Goal: Task Accomplishment & Management: Complete application form

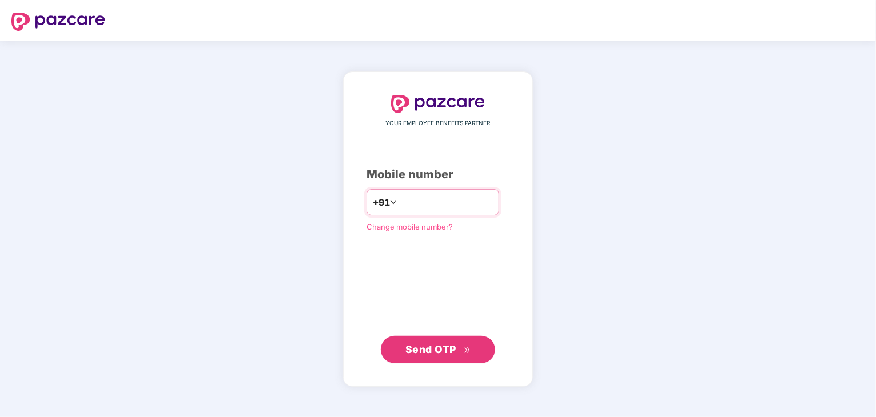
click at [428, 188] on div "YOUR EMPLOYEE BENEFITS PARTNER Mobile number +91 Change mobile number? Send OTP" at bounding box center [438, 229] width 143 height 268
click at [429, 200] on input "number" at bounding box center [446, 202] width 94 height 18
type input "**********"
click at [436, 346] on span "Send OTP" at bounding box center [430, 349] width 51 height 12
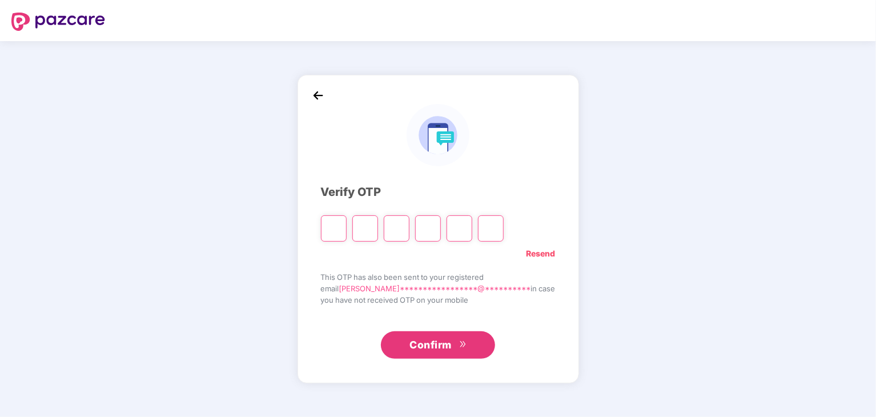
type input "*"
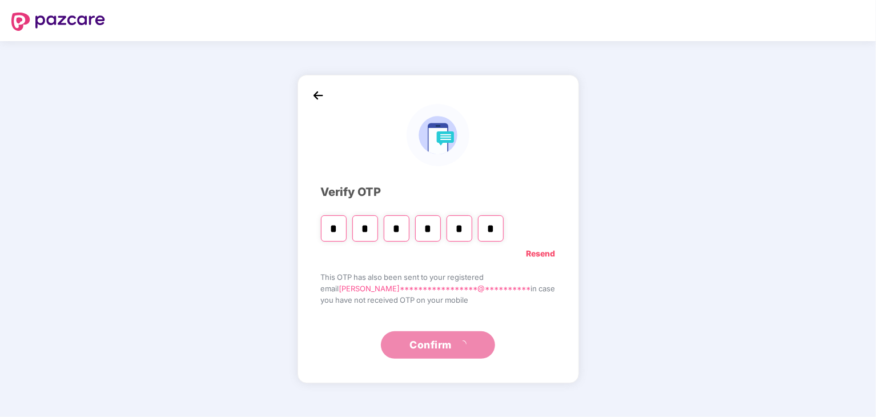
type input "*"
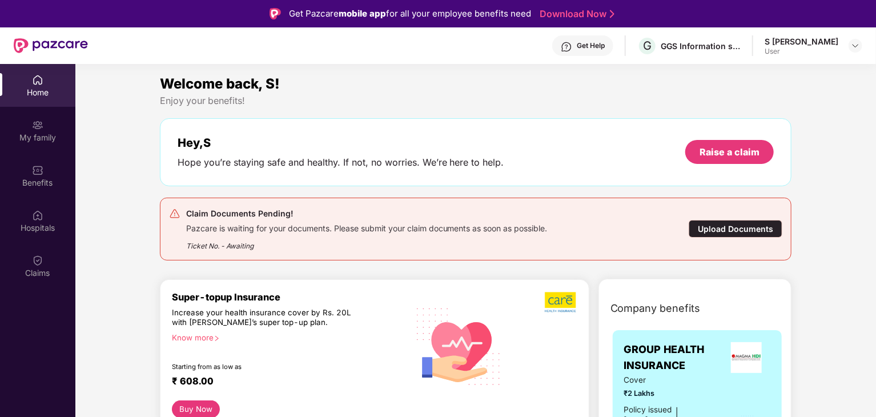
click at [711, 224] on div "Upload Documents" at bounding box center [736, 229] width 94 height 18
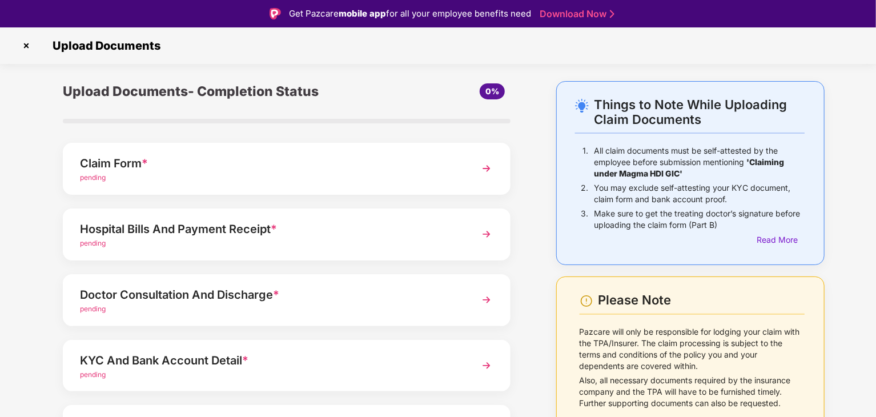
click at [429, 247] on div "pending" at bounding box center [269, 243] width 379 height 11
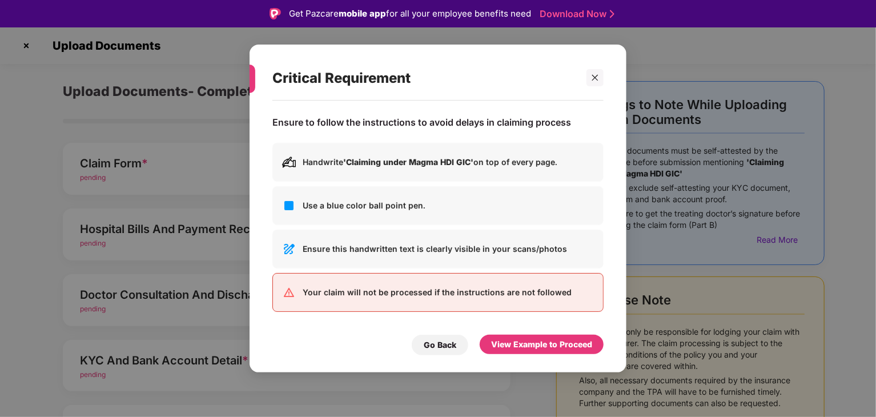
click at [192, 312] on div "Critical Requirement Ensure to follow the instructions to avoid delays in claim…" at bounding box center [438, 208] width 876 height 417
click at [586, 74] on div at bounding box center [594, 77] width 17 height 17
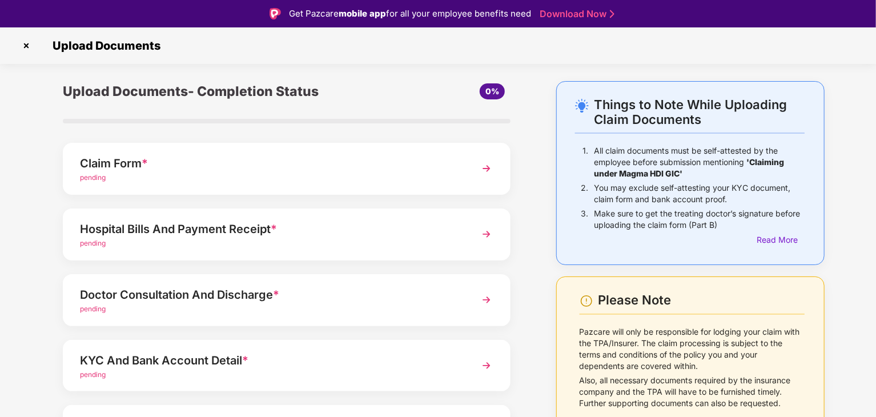
click at [276, 298] on span "*" at bounding box center [276, 295] width 6 height 14
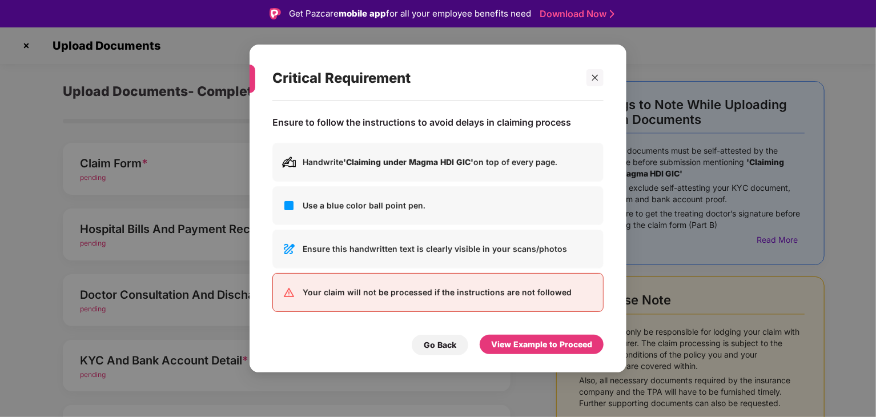
click at [197, 319] on div "Critical Requirement Ensure to follow the instructions to avoid delays in claim…" at bounding box center [438, 208] width 876 height 417
click at [445, 350] on div "Go Back" at bounding box center [440, 345] width 33 height 13
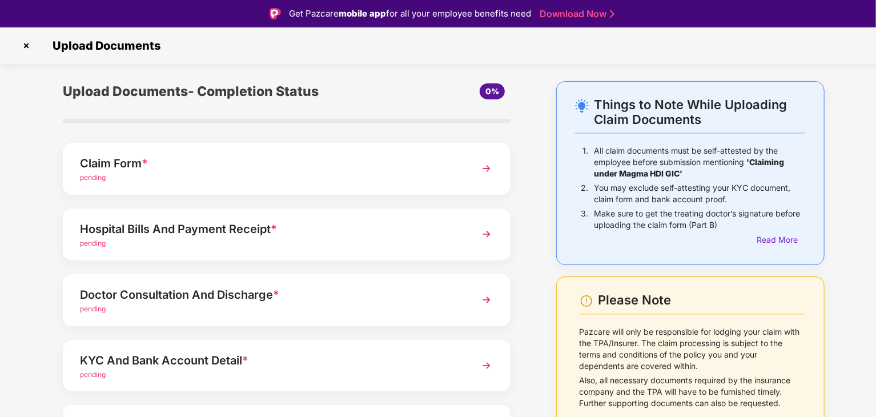
click at [274, 299] on span "*" at bounding box center [276, 295] width 6 height 14
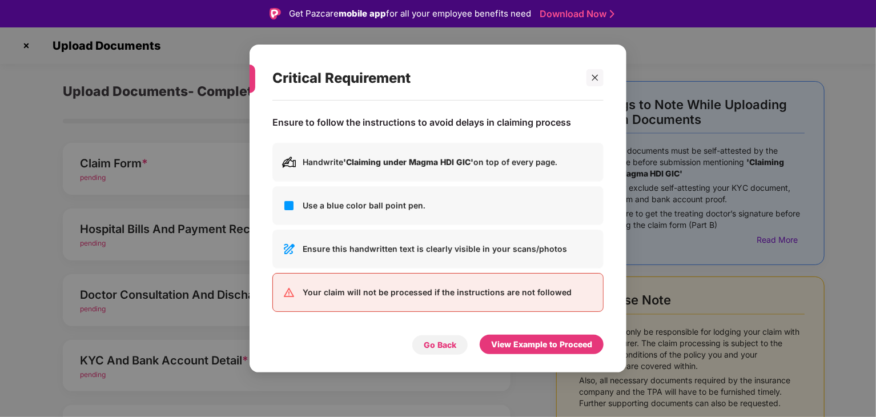
click at [444, 351] on div "Go Back" at bounding box center [440, 345] width 57 height 21
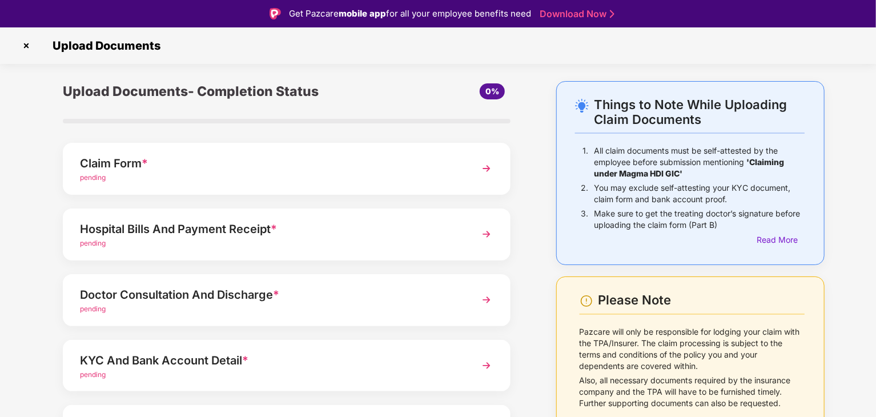
click at [386, 360] on div "KYC And Bank Account Detail *" at bounding box center [269, 360] width 379 height 18
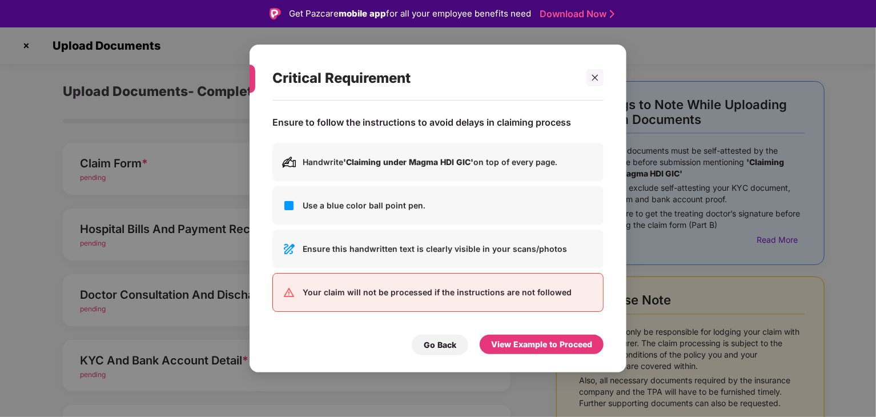
click at [166, 325] on div "Critical Requirement Ensure to follow the instructions to avoid delays in claim…" at bounding box center [438, 208] width 876 height 417
click at [603, 81] on div at bounding box center [594, 77] width 17 height 17
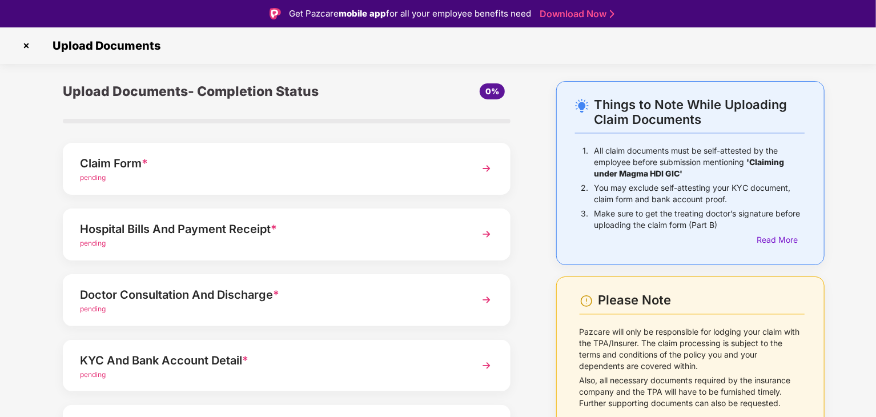
click at [305, 355] on div "KYC And Bank Account Detail *" at bounding box center [269, 360] width 379 height 18
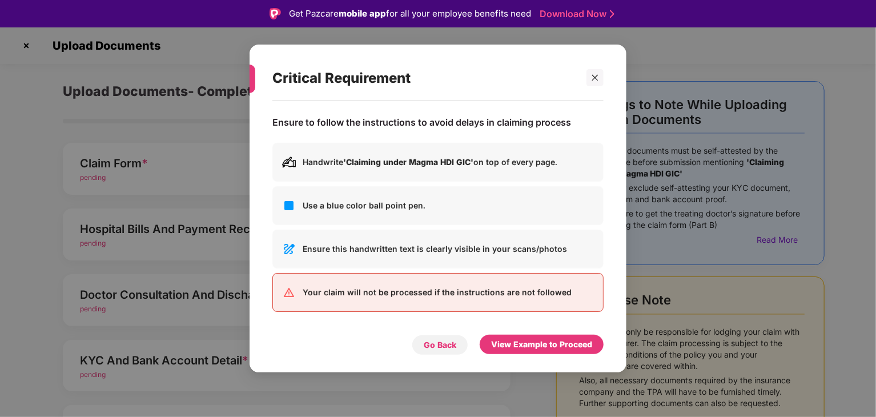
click at [427, 347] on div "Go Back" at bounding box center [440, 345] width 33 height 13
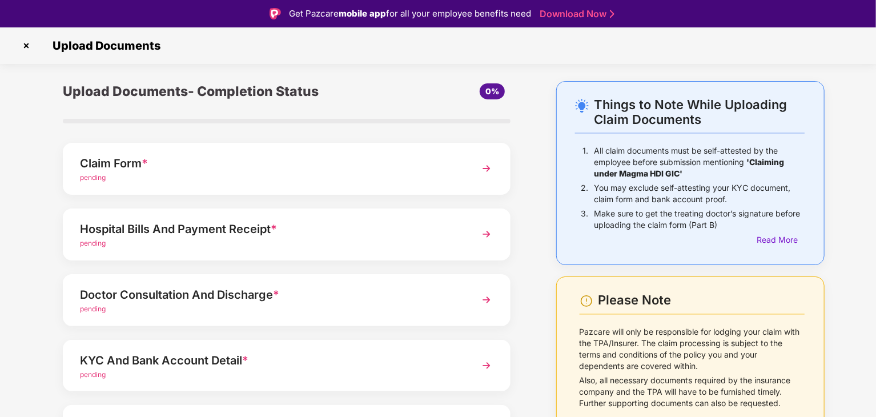
click at [428, 349] on div "KYC And Bank Account Detail * pending" at bounding box center [287, 366] width 448 height 52
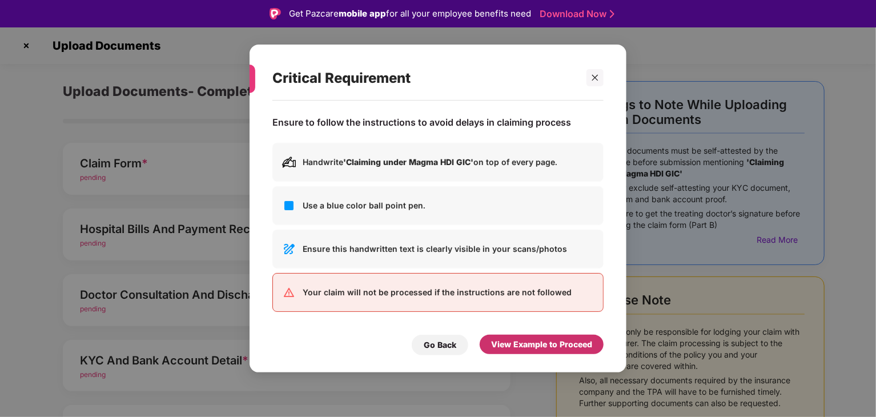
click at [544, 345] on div "View Example to Proceed" at bounding box center [541, 344] width 101 height 13
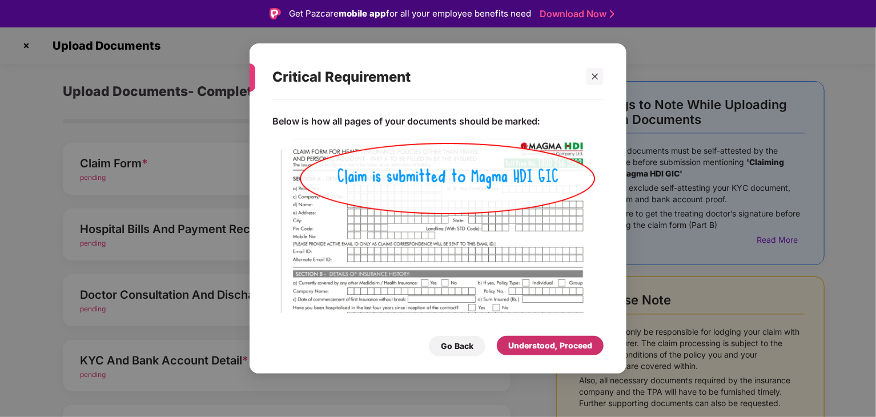
click at [544, 345] on div "Understood, Proceed" at bounding box center [550, 345] width 84 height 13
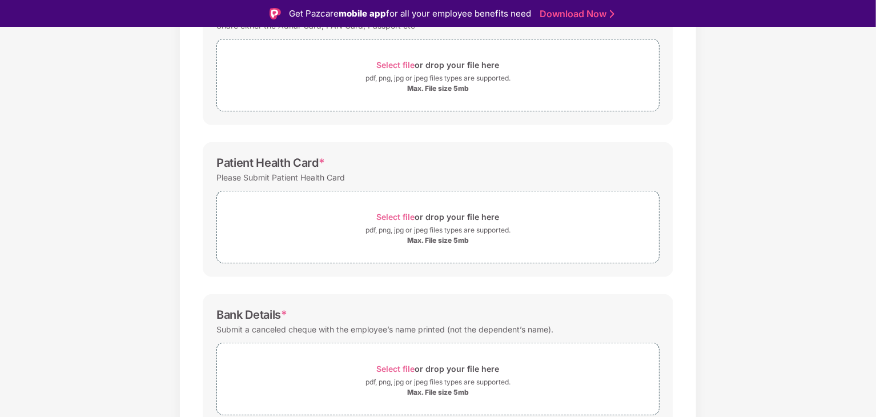
scroll to position [265, 0]
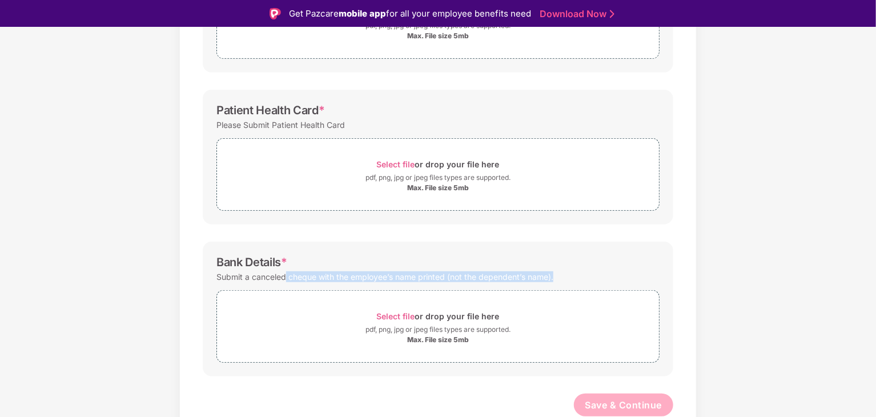
drag, startPoint x: 285, startPoint y: 278, endPoint x: 582, endPoint y: 277, distance: 297.5
click at [582, 277] on div "Submit a canceled cheque with the employee’s name printed (not the dependent’s …" at bounding box center [437, 276] width 443 height 15
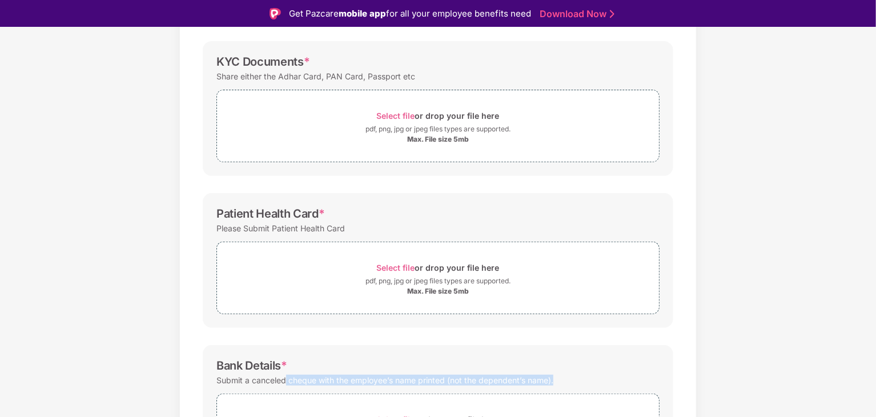
scroll to position [0, 0]
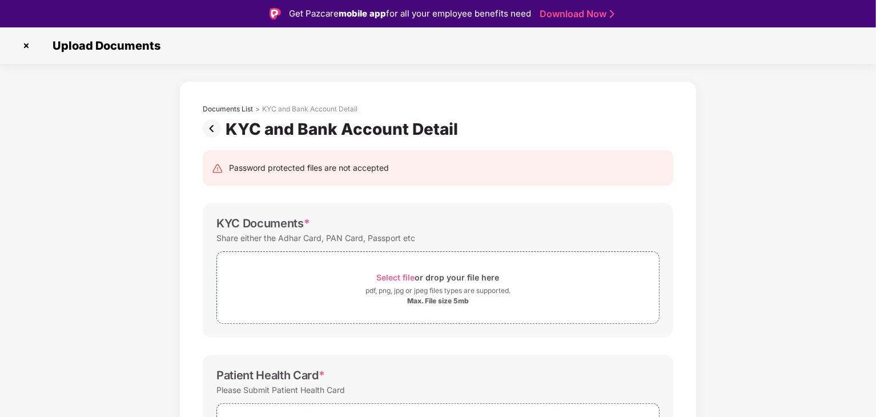
click at [23, 46] on img at bounding box center [26, 46] width 18 height 18
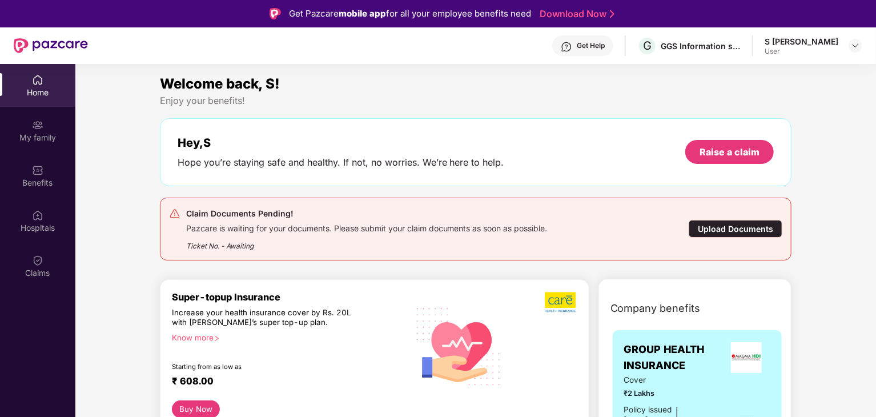
click at [518, 281] on div "Super-topup Insurance Increase your health insurance cover by Rs. 20L with PazC…" at bounding box center [374, 354] width 429 height 151
click at [734, 240] on div "Claim Documents Pending! Pazcare is waiting for your documents. Please submit y…" at bounding box center [476, 229] width 614 height 45
click at [738, 224] on div "Upload Documents" at bounding box center [736, 229] width 94 height 18
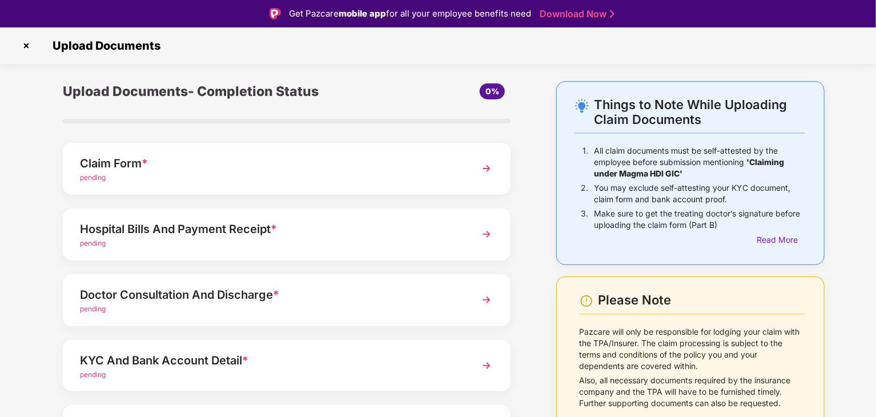
click at [341, 361] on div "KYC And Bank Account Detail *" at bounding box center [269, 360] width 379 height 18
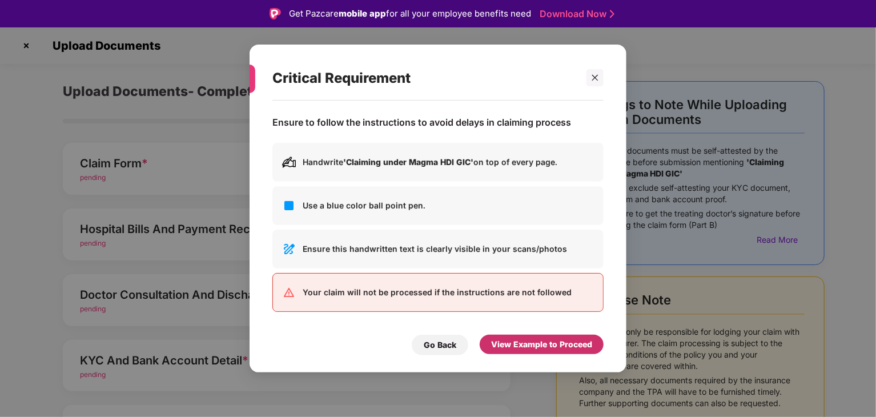
click at [521, 345] on div "View Example to Proceed" at bounding box center [541, 344] width 101 height 13
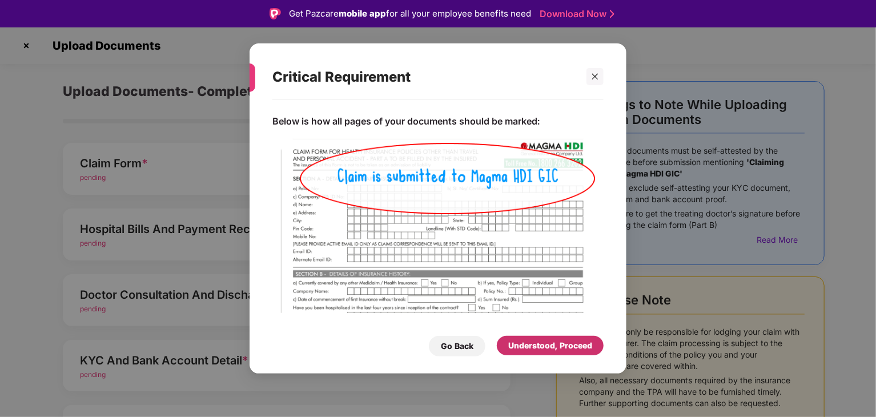
click at [521, 345] on div "Understood, Proceed" at bounding box center [550, 345] width 84 height 13
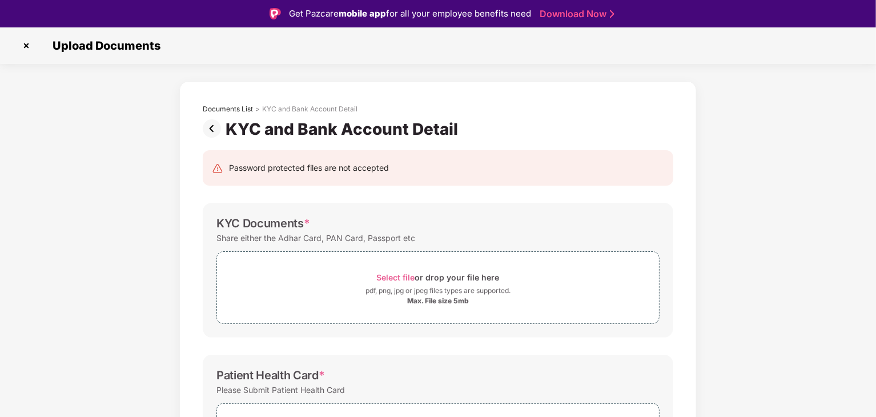
click at [26, 46] on img at bounding box center [26, 46] width 18 height 18
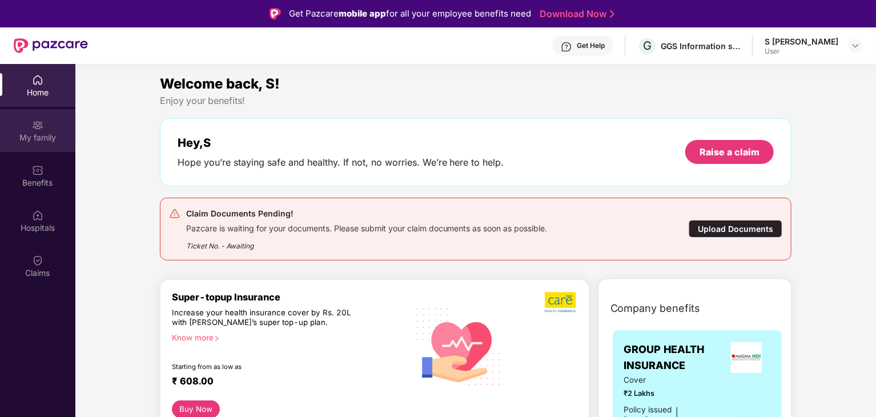
click at [25, 143] on div "My family" at bounding box center [37, 130] width 75 height 43
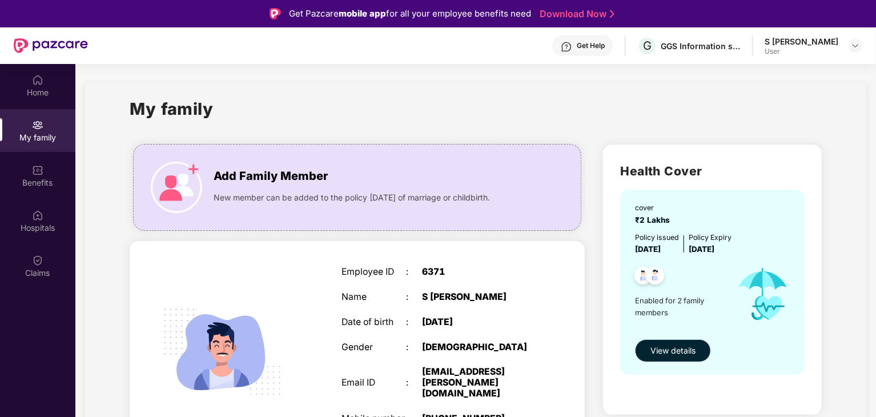
click at [683, 352] on span "View details" at bounding box center [672, 350] width 45 height 13
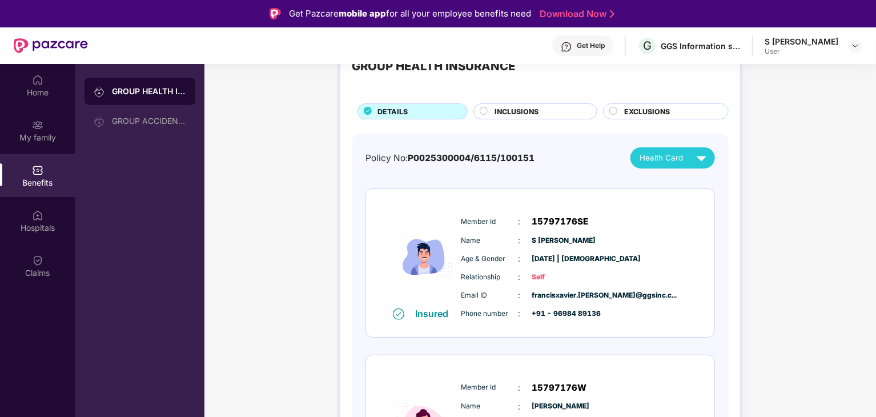
scroll to position [169, 0]
